Goal: Transaction & Acquisition: Download file/media

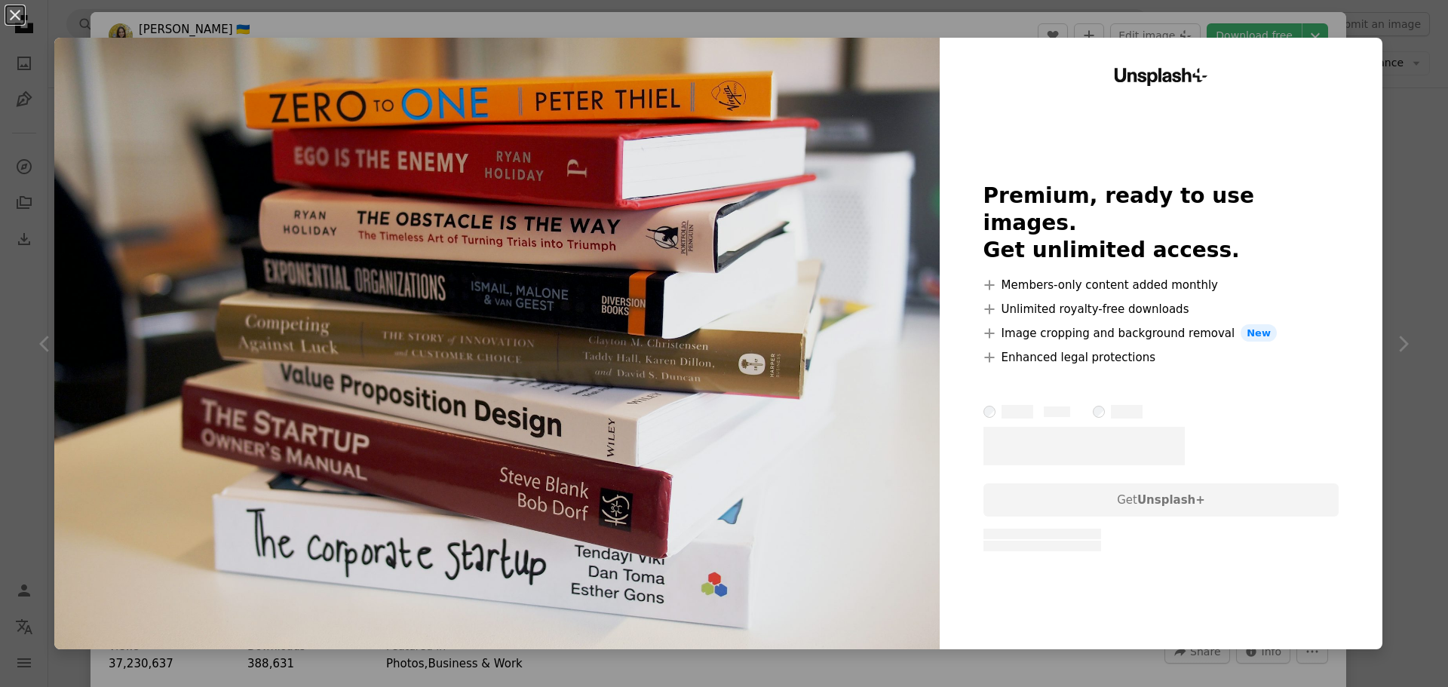
scroll to position [2639, 0]
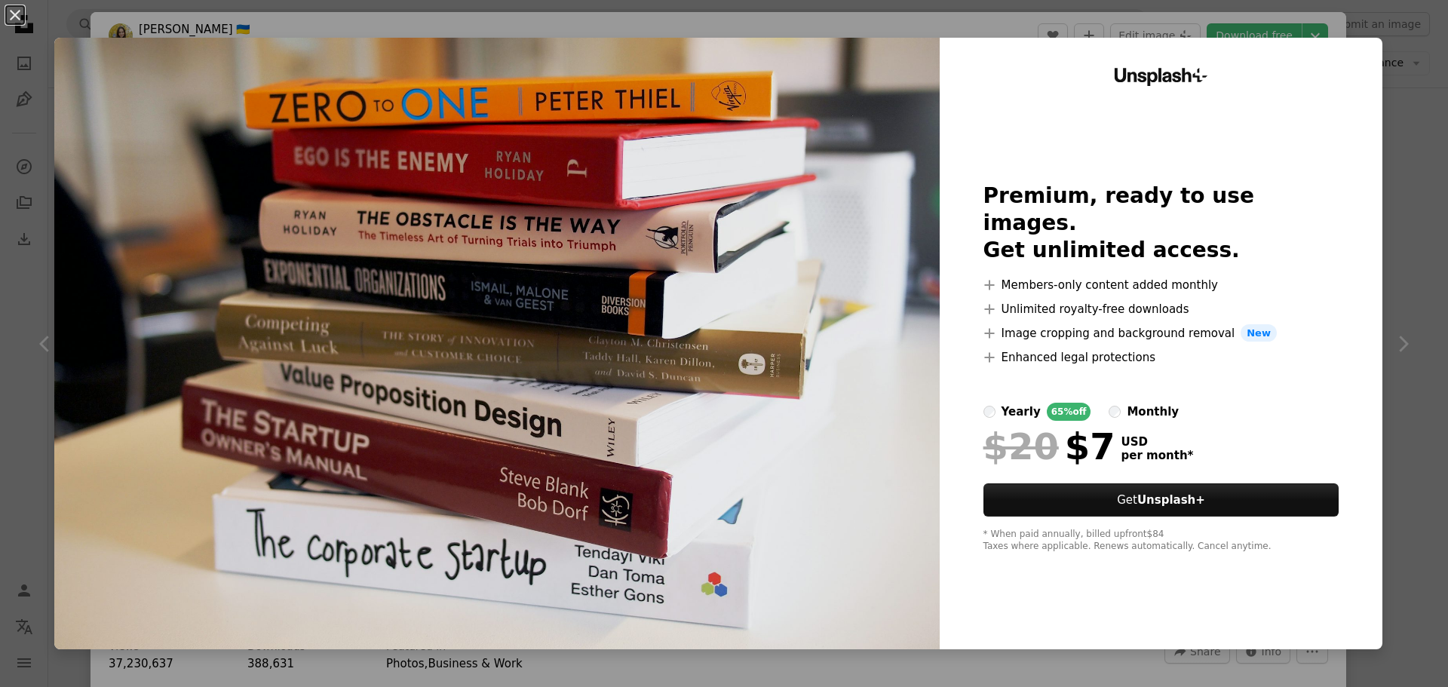
click at [1399, 54] on div "An X shape Unsplash+ Premium, ready to use images. Get unlimited access. A plus…" at bounding box center [724, 343] width 1448 height 687
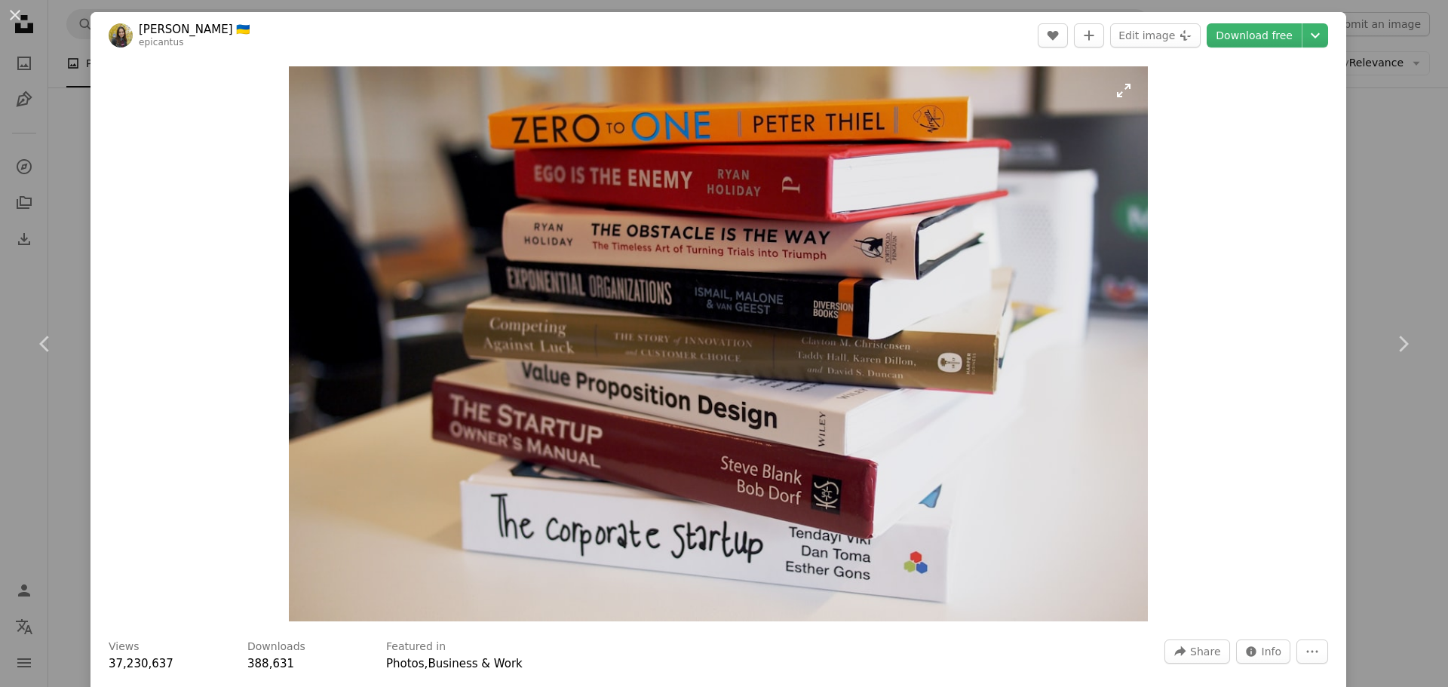
click at [1117, 92] on img "Zoom in on this image" at bounding box center [718, 343] width 859 height 555
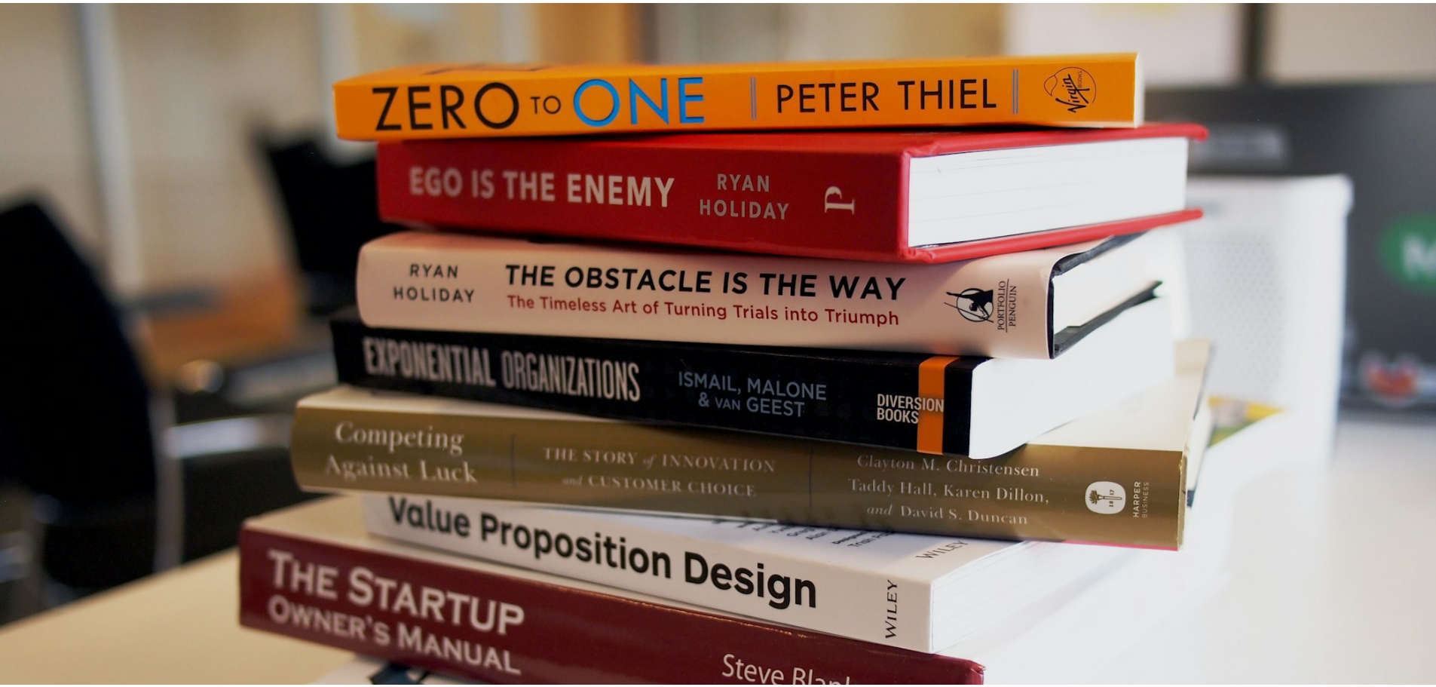
scroll to position [118, 0]
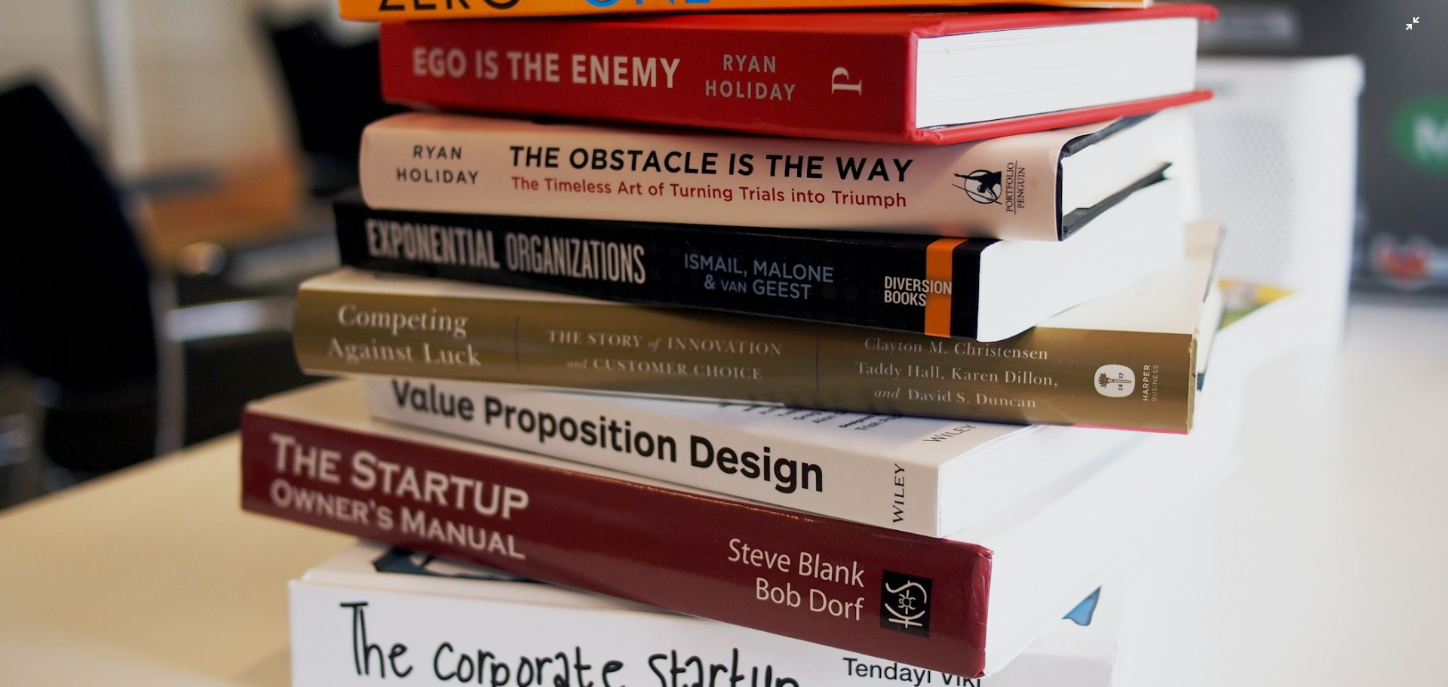
click at [1401, 32] on img "Zoom out on this image" at bounding box center [723, 350] width 1449 height 936
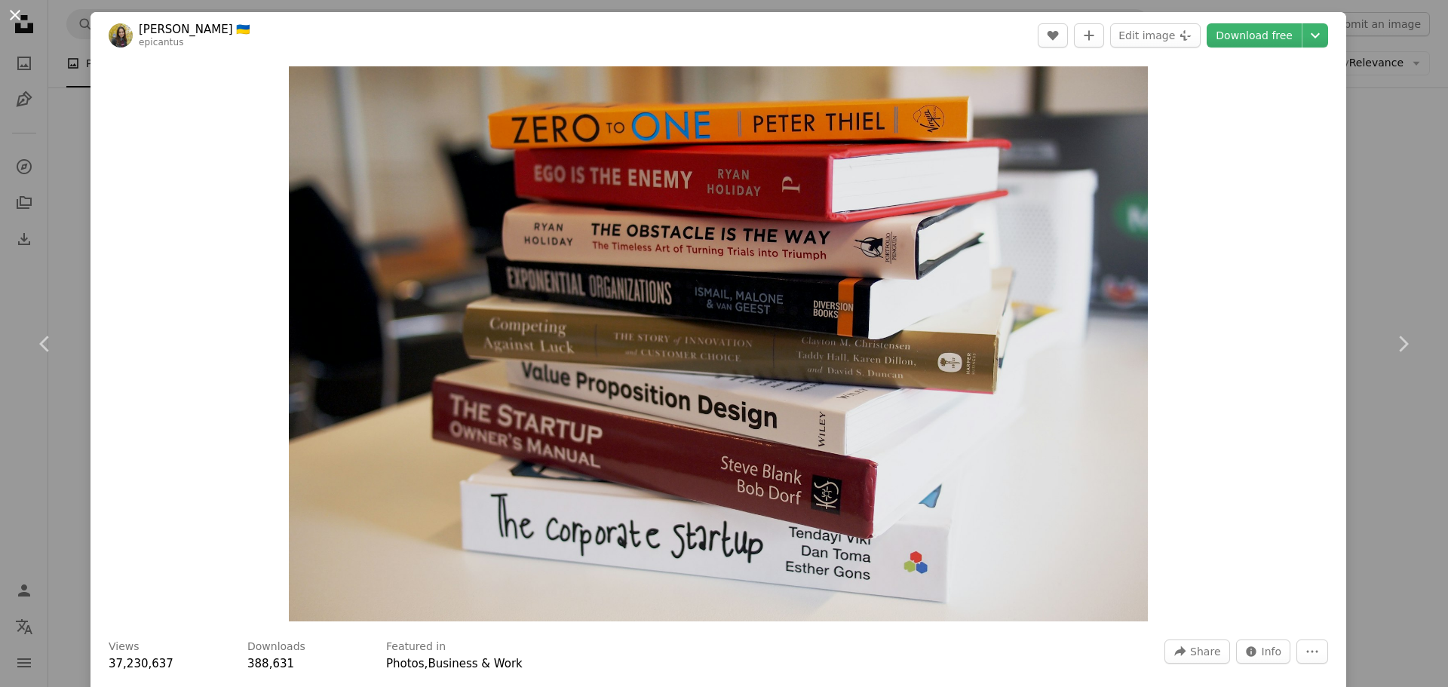
click at [16, 14] on button "An X shape" at bounding box center [15, 15] width 18 height 18
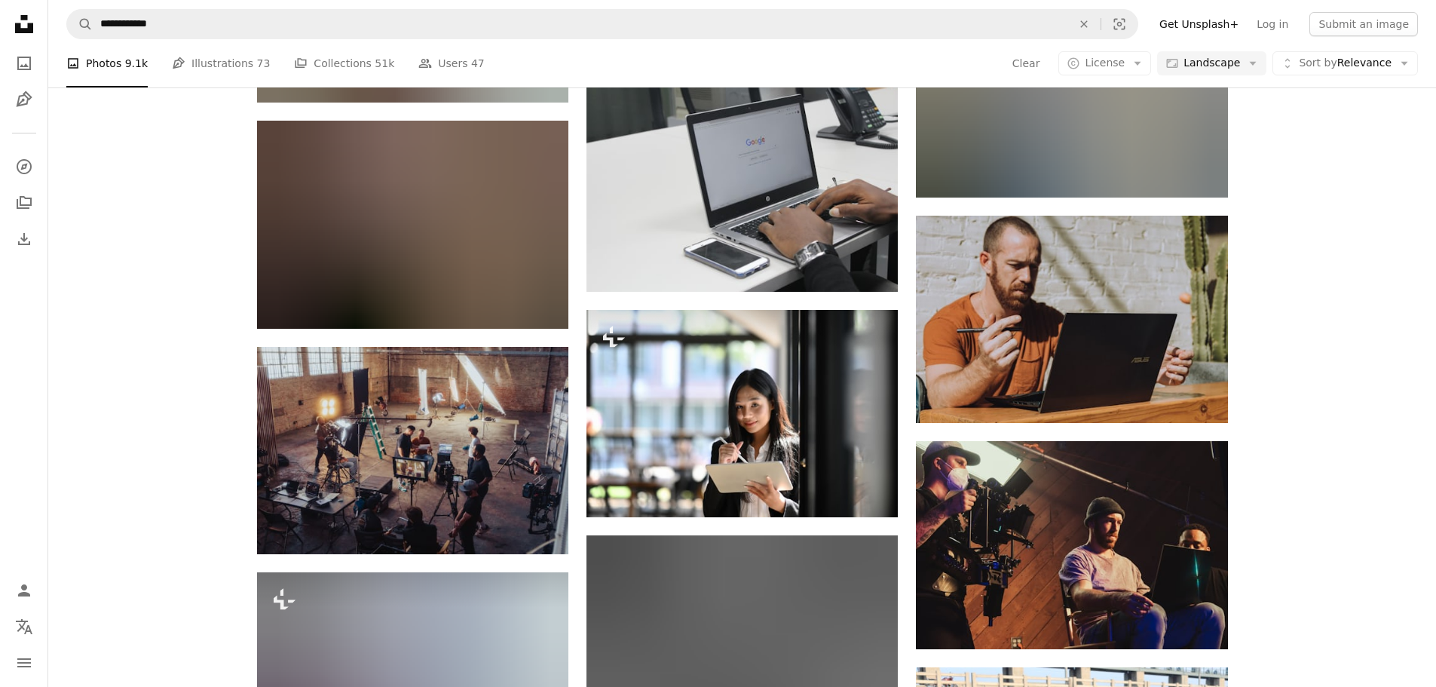
scroll to position [13270, 0]
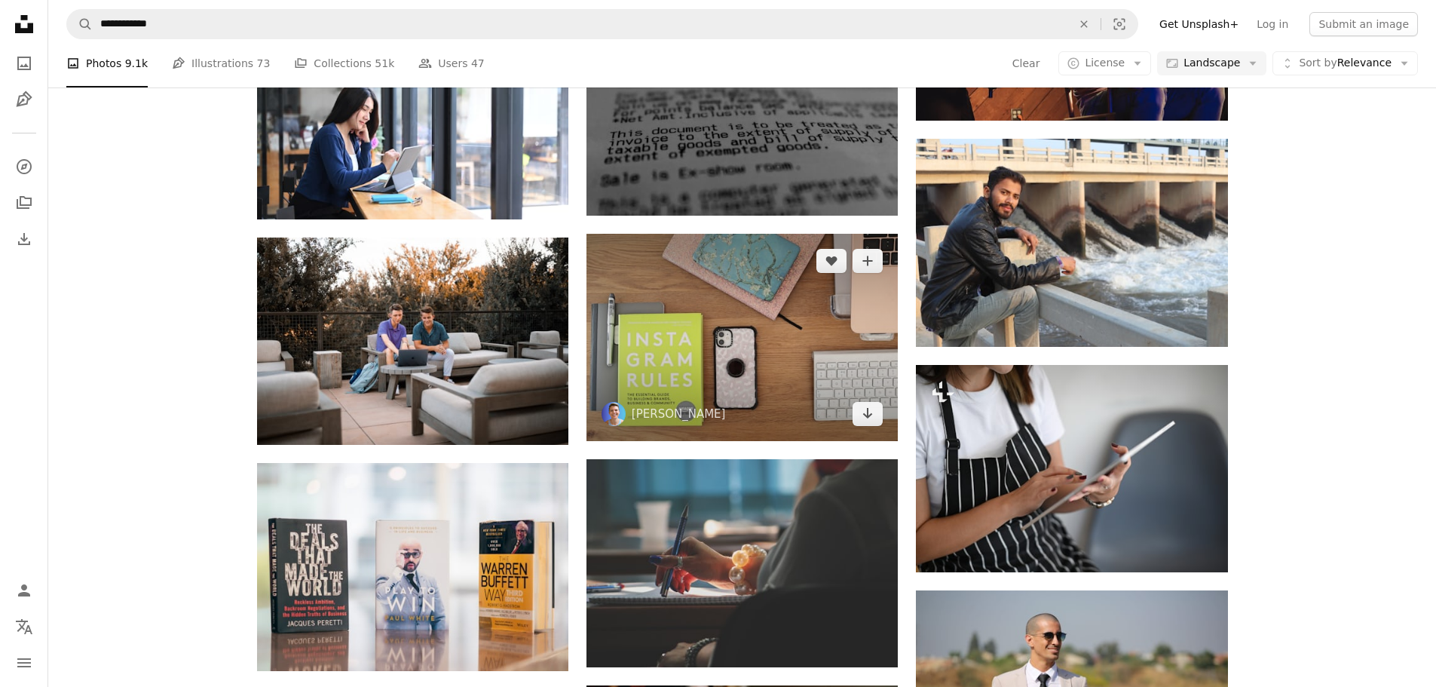
click at [665, 350] on img at bounding box center [742, 337] width 311 height 207
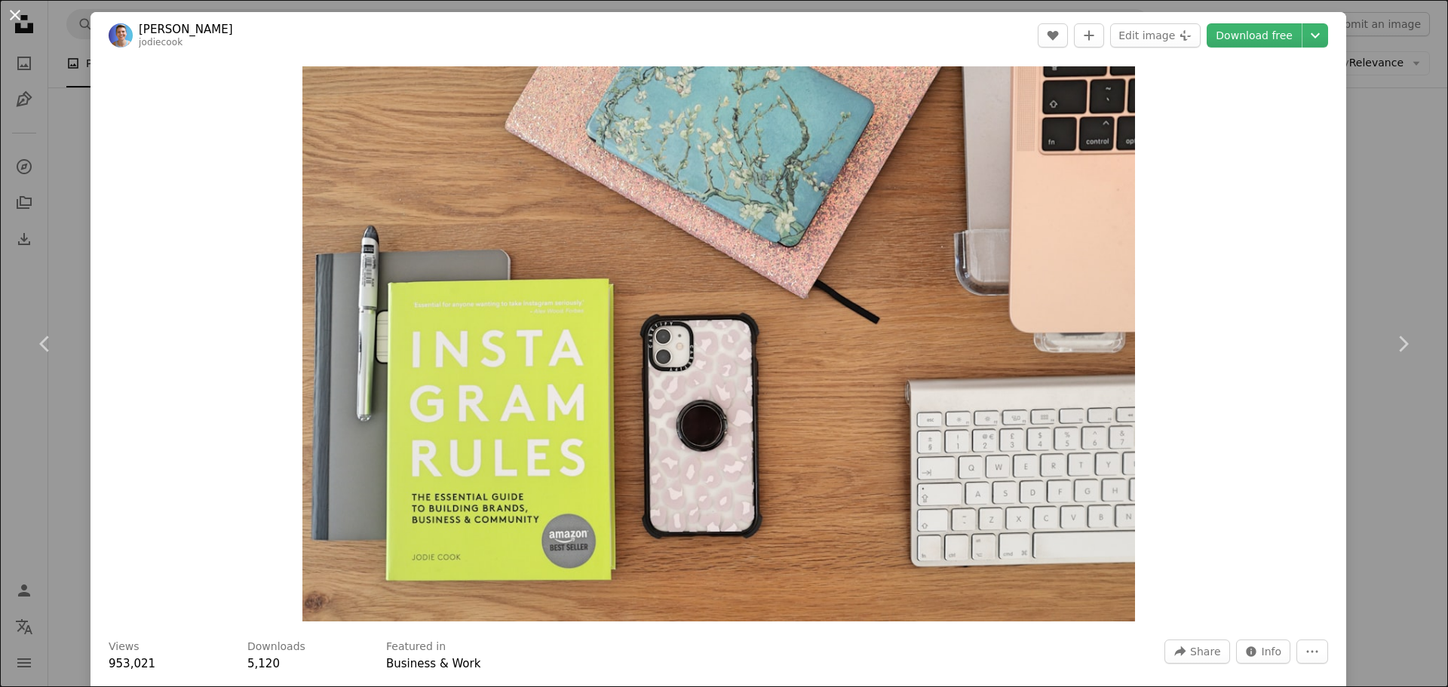
click at [8, 14] on button "An X shape" at bounding box center [15, 15] width 18 height 18
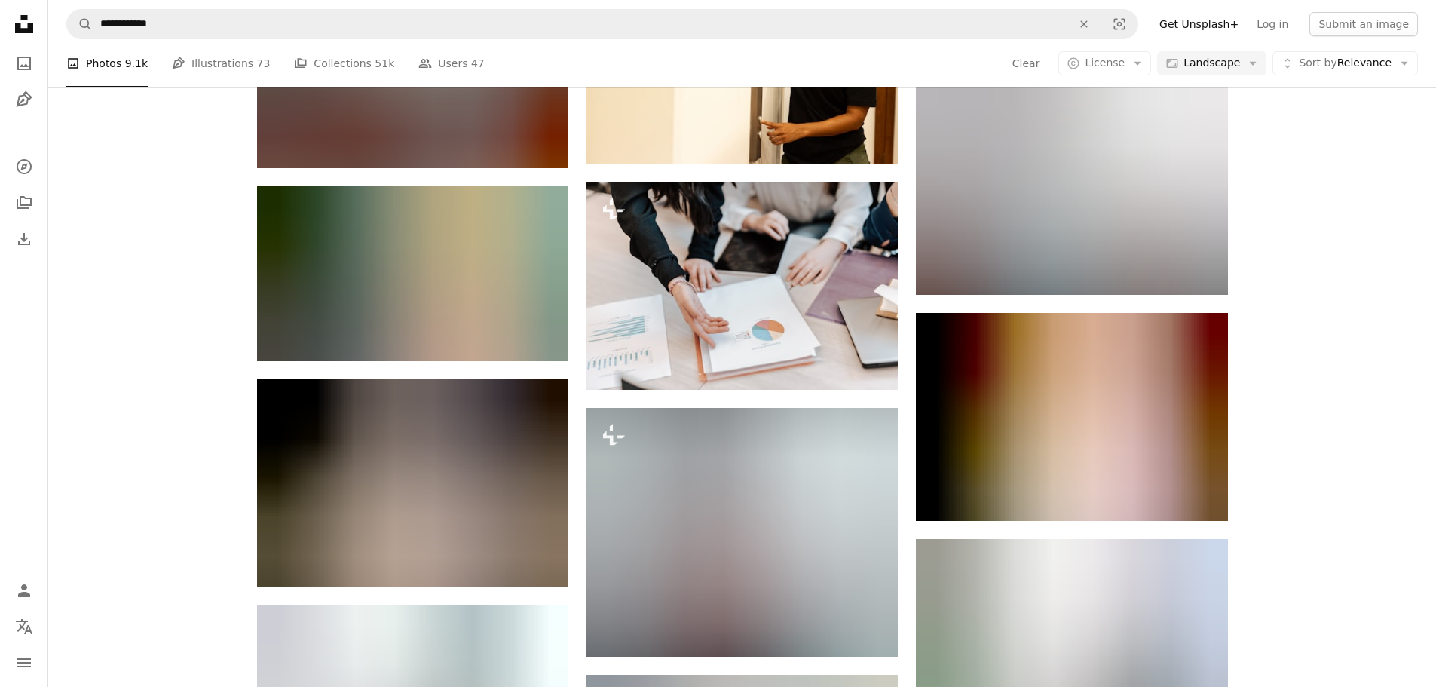
scroll to position [14702, 0]
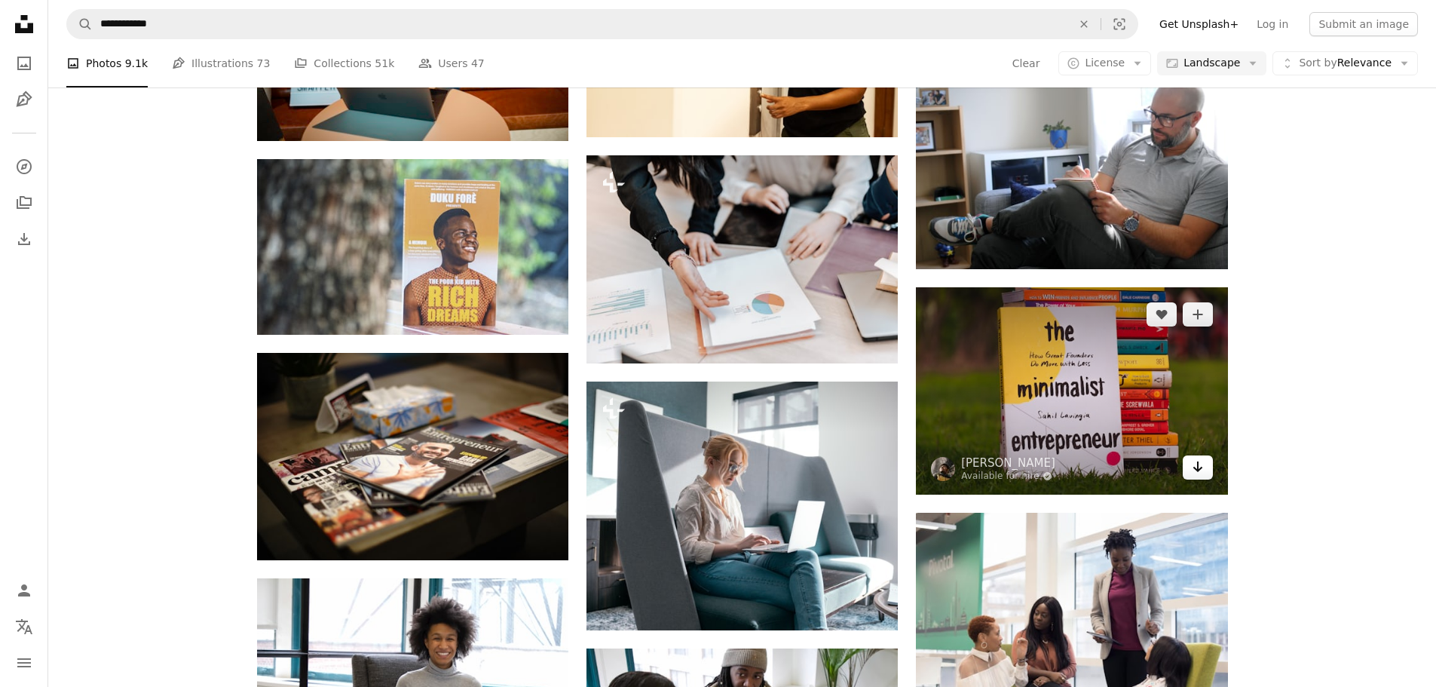
click at [1197, 468] on icon "Download" at bounding box center [1198, 466] width 10 height 11
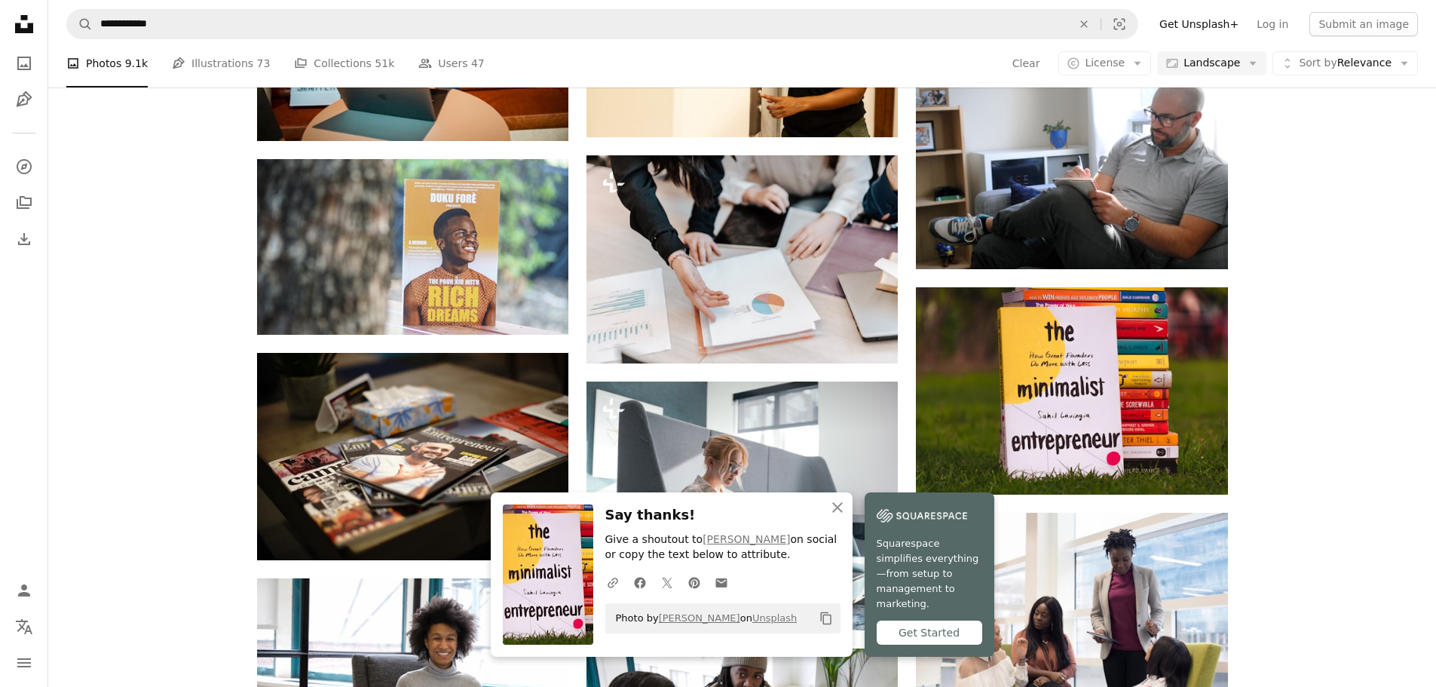
click at [833, 513] on icon "An X shape" at bounding box center [838, 507] width 18 height 18
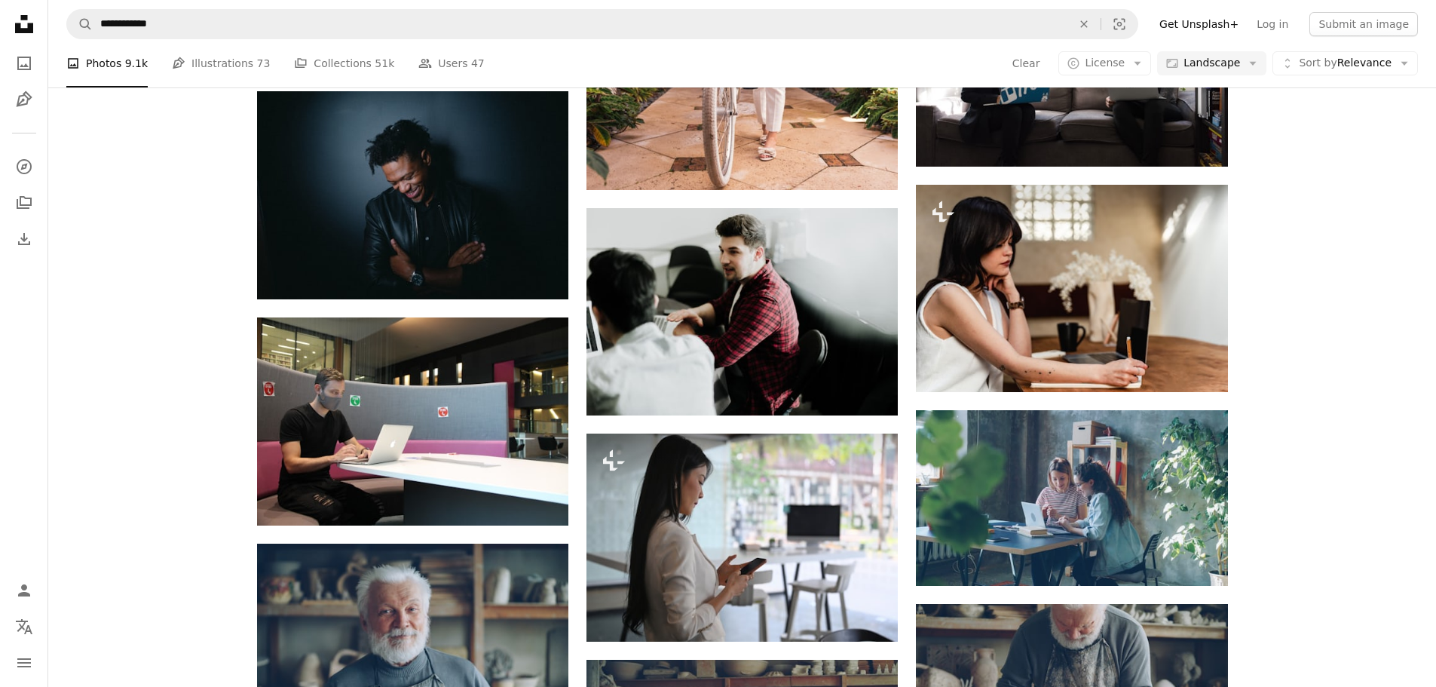
scroll to position [53758, 0]
